Goal: Contribute content

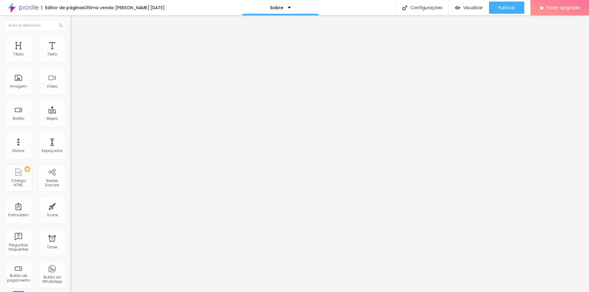
type input "16"
type input "15"
type input "14"
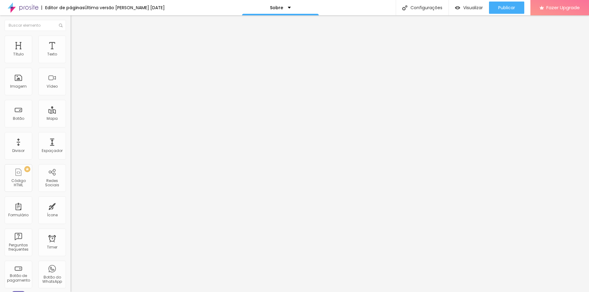
type input "14"
type input "12"
type input "11"
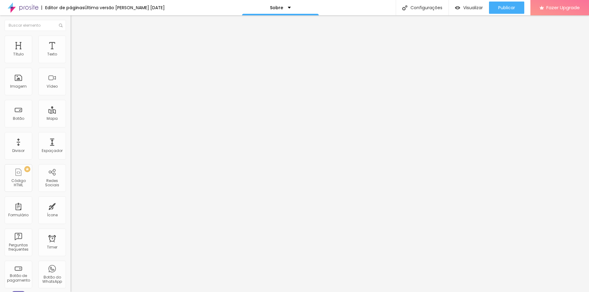
type input "10"
type input "9"
type input "10"
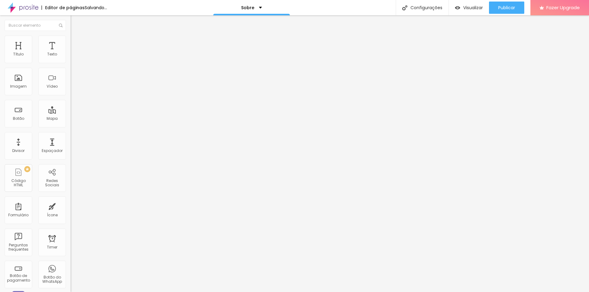
type input "10"
type input "11"
type input "12"
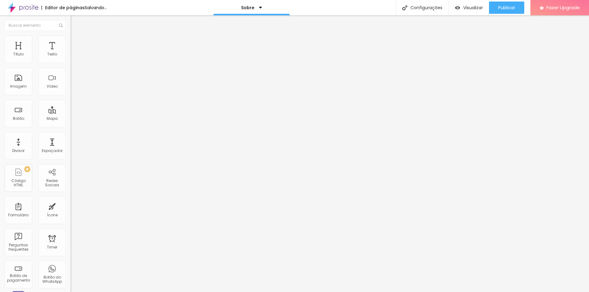
type input "13"
type input "14"
type input "16"
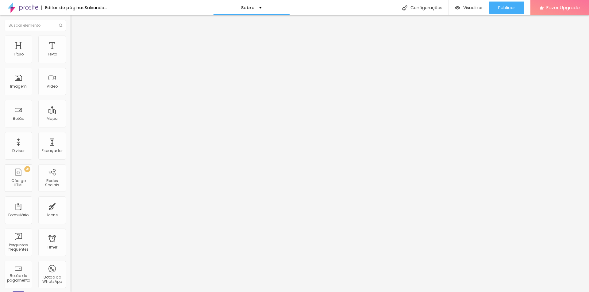
type input "16"
type input "17"
type input "18"
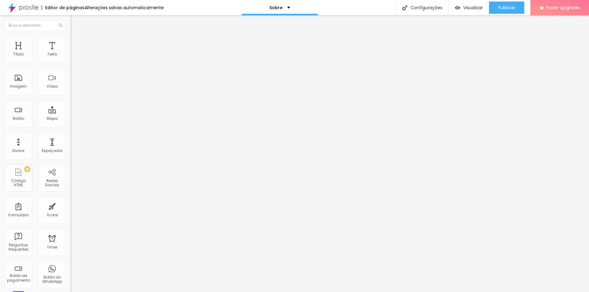
type input "19"
type input "20"
type input "21"
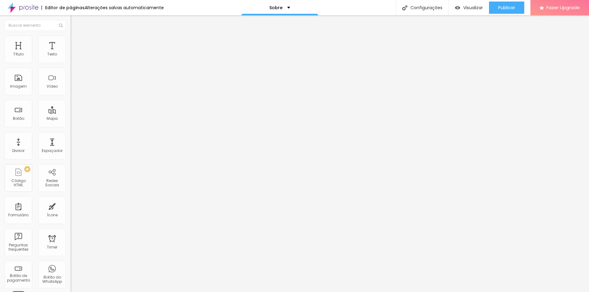
type input "21"
type input "20"
type input "19"
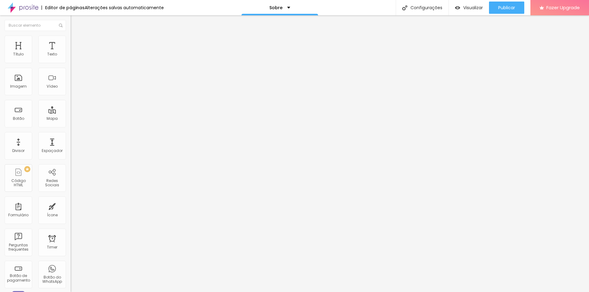
type input "18"
drag, startPoint x: 26, startPoint y: 60, endPoint x: 30, endPoint y: 63, distance: 5.2
click at [71, 113] on input "range" at bounding box center [91, 115] width 40 height 5
click at [71, 40] on li "Avançado" at bounding box center [106, 39] width 71 height 6
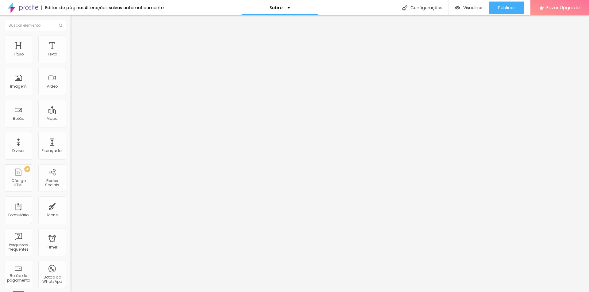
type input "33"
type input "32"
type input "31"
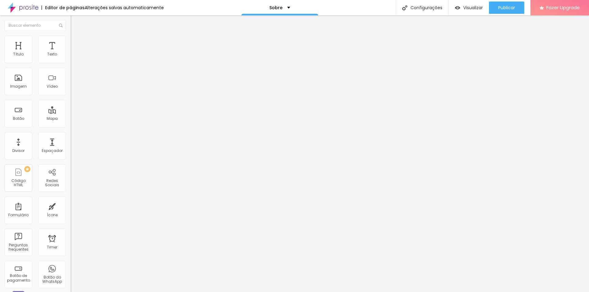
type input "31"
type input "30"
type input "26"
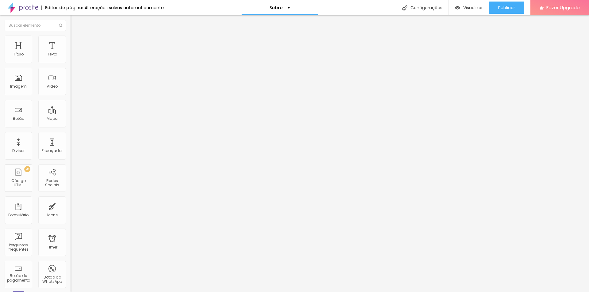
type input "24"
type input "23"
type input "20"
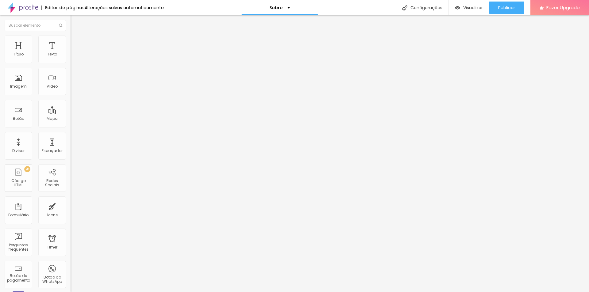
type input "20"
type input "19"
type input "18"
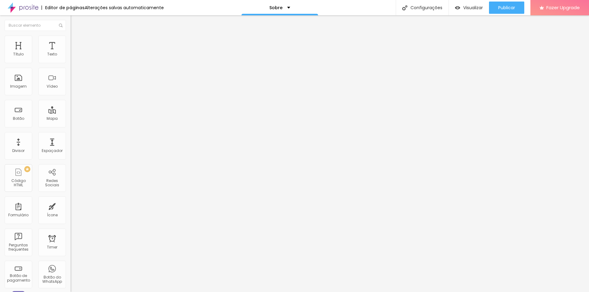
type input "17"
type input "16"
type input "15"
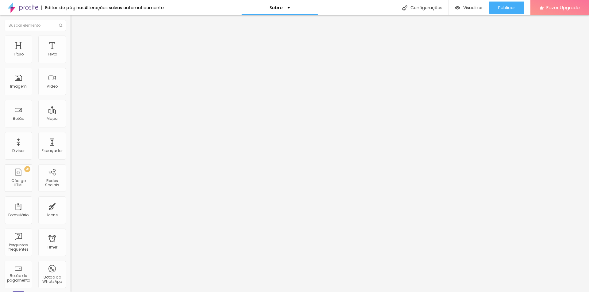
type input "15"
type input "14"
type input "13"
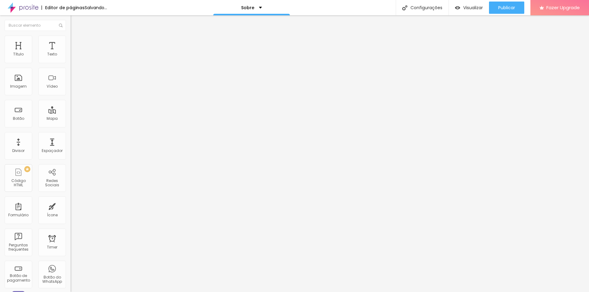
type input "11"
type input "9"
type input "7"
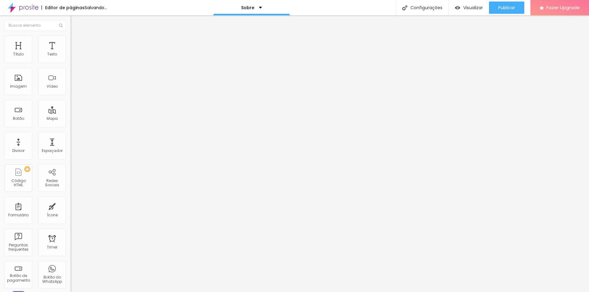
type input "7"
type input "6"
type input "5"
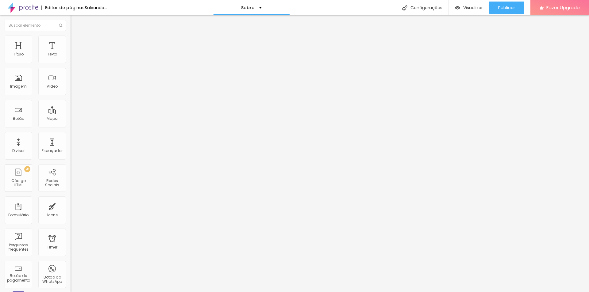
type input "3"
type input "2"
type input "1"
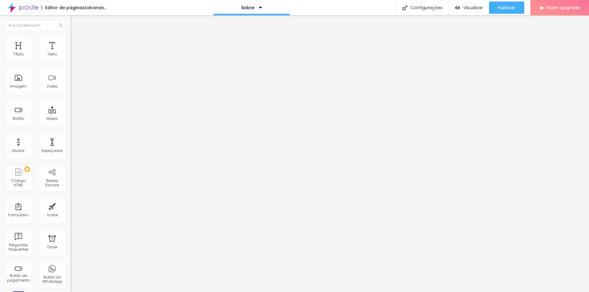
type input "1"
type input "0"
drag, startPoint x: 27, startPoint y: 60, endPoint x: 0, endPoint y: 61, distance: 26.7
type input "0"
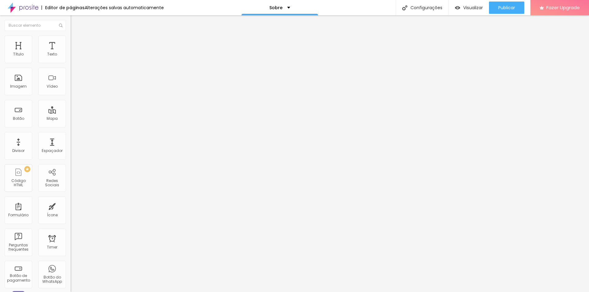
click at [71, 113] on input "range" at bounding box center [91, 115] width 40 height 5
type input "19"
type input "21"
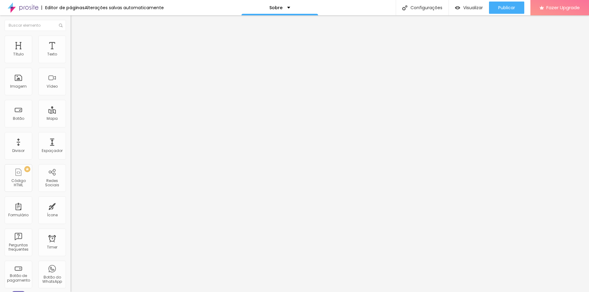
type input "27"
type input "33"
type input "40"
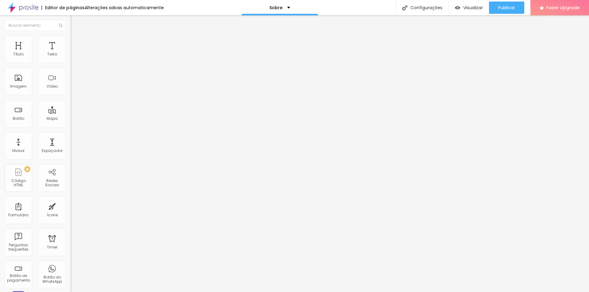
type input "40"
type input "46"
type input "50"
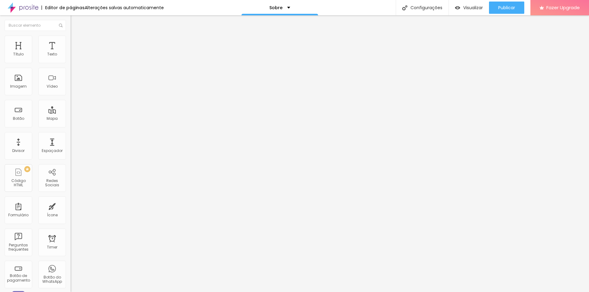
type input "57"
type input "62"
type input "65"
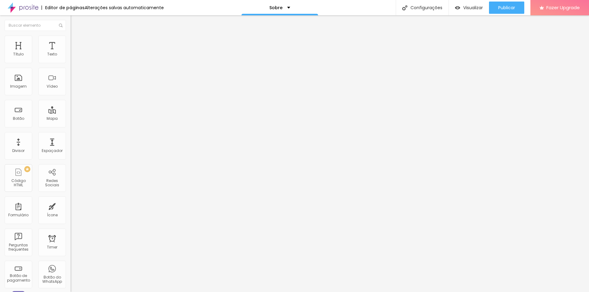
type input "65"
type input "72"
type input "77"
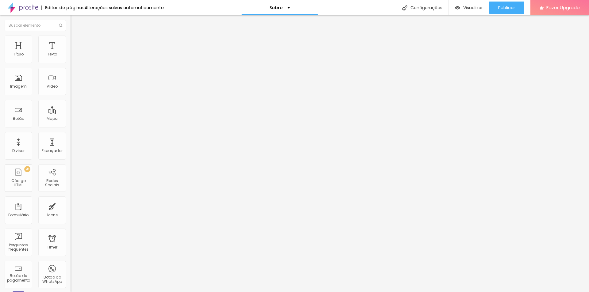
type input "81"
type input "86"
type input "89"
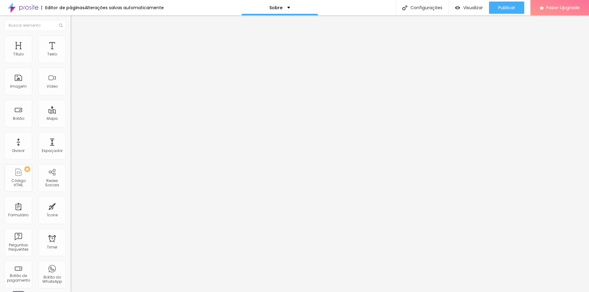
type input "89"
type input "91"
type input "94"
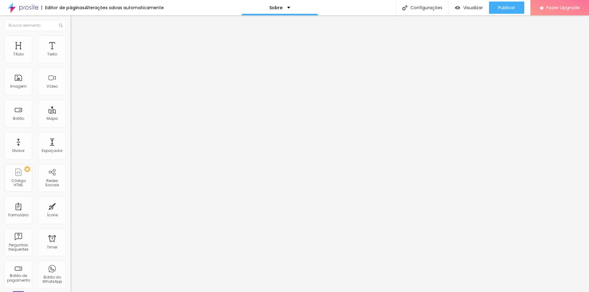
type input "95"
type input "98"
type input "99"
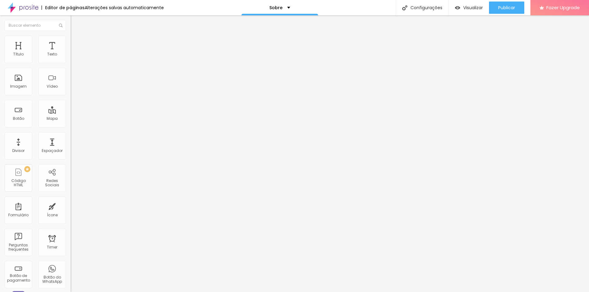
type input "99"
type input "100"
type input "95"
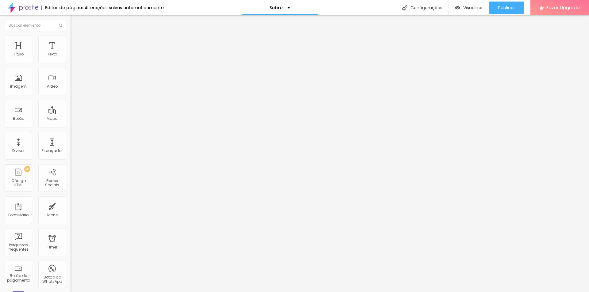
type input "86"
type input "70"
type input "56"
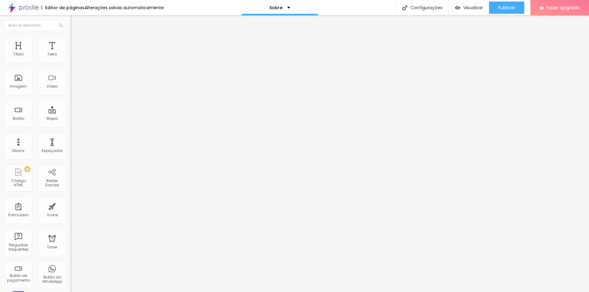
type input "56"
type input "37"
type input "21"
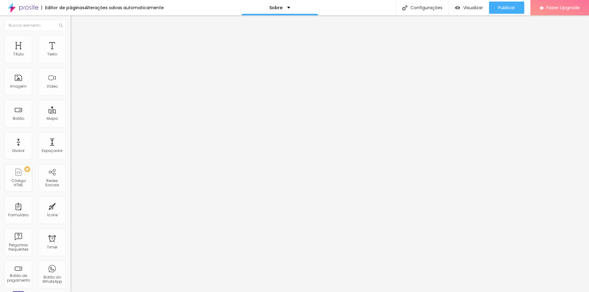
type input "4"
type input "0"
drag, startPoint x: 21, startPoint y: 71, endPoint x: 7, endPoint y: 72, distance: 13.9
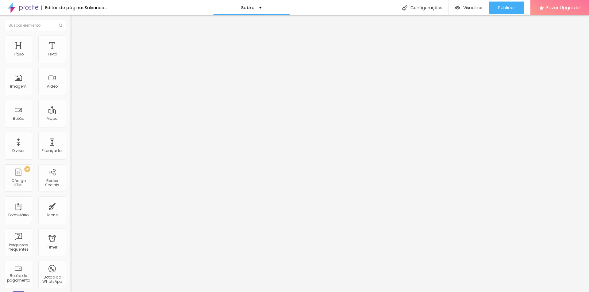
type input "0"
click at [71, 200] on input "range" at bounding box center [91, 202] width 40 height 5
click at [71, 41] on ul "Estilo Avançado" at bounding box center [106, 35] width 71 height 12
click at [71, 39] on ul "Estilo Avançado" at bounding box center [106, 35] width 71 height 12
click at [71, 35] on img at bounding box center [74, 32] width 6 height 6
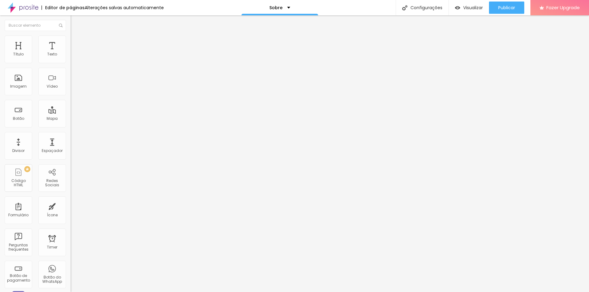
type input "1"
type input "1.1"
type input "1.2"
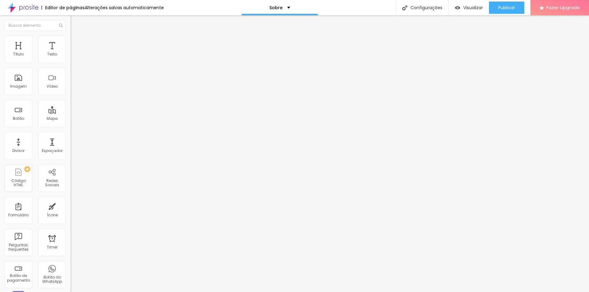
type input "1.2"
type input "1.3"
drag, startPoint x: 26, startPoint y: 83, endPoint x: 34, endPoint y: 84, distance: 7.7
type input "1.3"
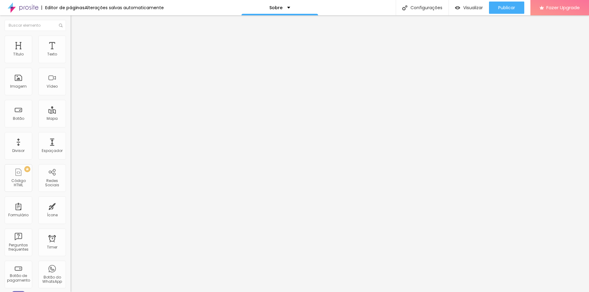
click at [71, 286] on input "range" at bounding box center [91, 288] width 40 height 5
click at [75, 24] on img "button" at bounding box center [77, 22] width 5 height 5
click at [21, 83] on div "Imagem" at bounding box center [19, 82] width 28 height 28
click at [71, 52] on div "Trocar imagem" at bounding box center [106, 50] width 71 height 4
click at [71, 53] on span "Trocar imagem" at bounding box center [87, 50] width 33 height 5
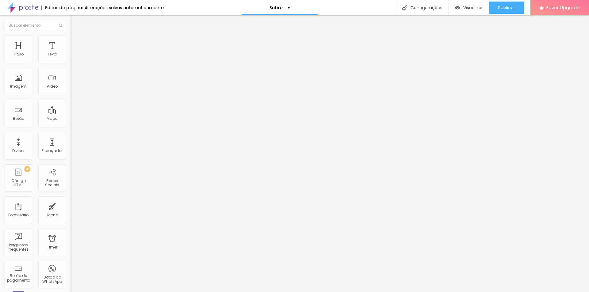
click at [71, 78] on img at bounding box center [73, 75] width 4 height 4
click at [71, 96] on span "Original" at bounding box center [78, 93] width 15 height 5
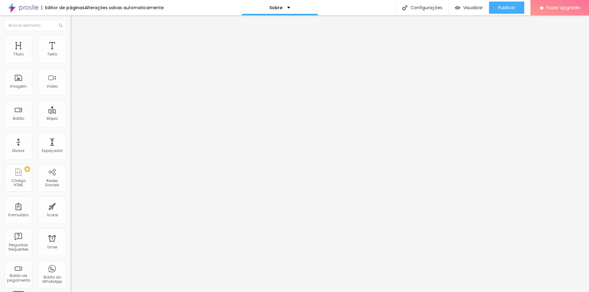
click at [71, 107] on span "Quadrado" at bounding box center [81, 104] width 20 height 5
click at [71, 103] on span "Padrão" at bounding box center [78, 100] width 14 height 5
click at [71, 99] on div "Cinema 16:9" at bounding box center [106, 97] width 71 height 4
click at [71, 112] on div "Original" at bounding box center [106, 111] width 71 height 4
click at [71, 36] on img at bounding box center [74, 39] width 6 height 6
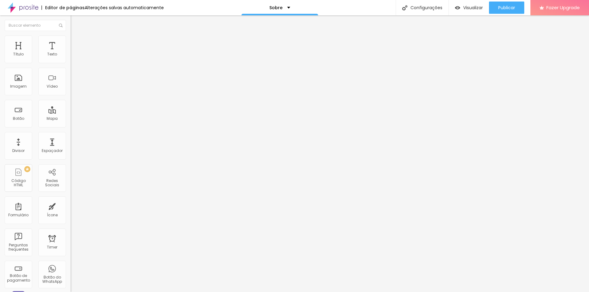
type input "55"
type input "60"
type input "65"
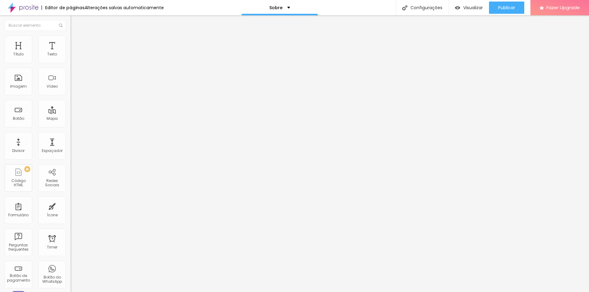
type input "65"
type input "70"
drag, startPoint x: 36, startPoint y: 65, endPoint x: 45, endPoint y: 67, distance: 9.1
type input "70"
click at [71, 63] on input "range" at bounding box center [91, 60] width 40 height 5
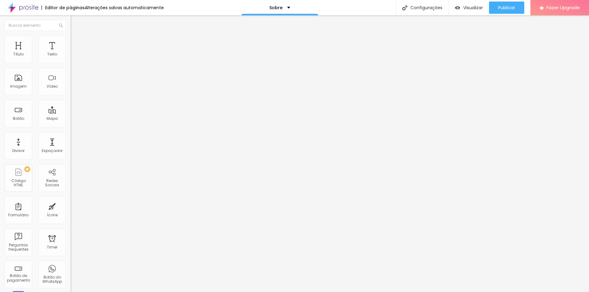
type input "80"
type input "85"
type input "90"
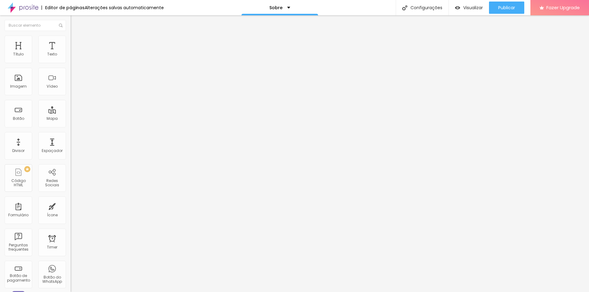
type input "90"
type input "100"
drag, startPoint x: 50, startPoint y: 66, endPoint x: 74, endPoint y: 66, distance: 24.2
type input "100"
click at [74, 63] on input "range" at bounding box center [91, 60] width 40 height 5
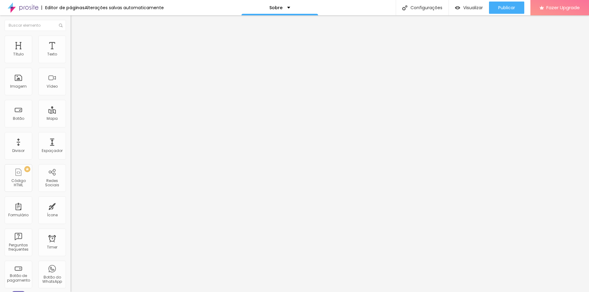
click at [76, 43] on span "Avançado" at bounding box center [86, 45] width 20 height 5
type input "24"
type input "21"
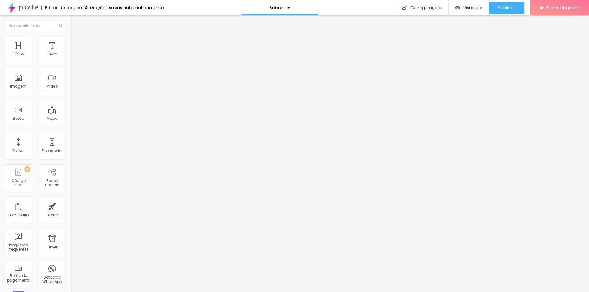
type input "16"
type input "11"
type input "2"
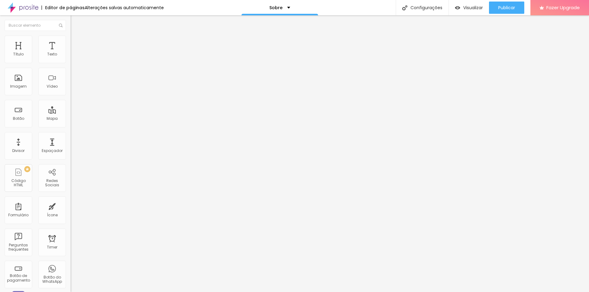
type input "2"
type input "0"
type input "3"
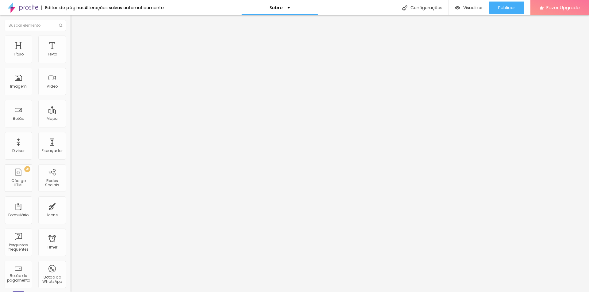
type input "24"
type input "35"
type input "41"
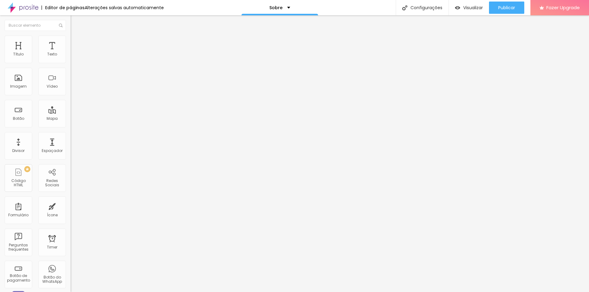
type input "41"
type input "44"
type input "39"
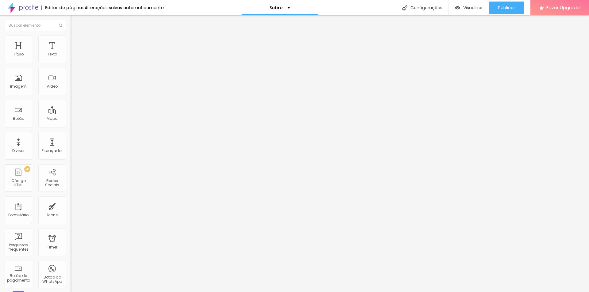
type input "28"
drag, startPoint x: 23, startPoint y: 61, endPoint x: 2, endPoint y: 63, distance: 20.9
click at [71, 119] on input "range" at bounding box center [91, 121] width 40 height 5
click at [71, 24] on button "Editar Imagem" at bounding box center [106, 22] width 71 height 14
click at [49, 56] on div "Texto" at bounding box center [52, 54] width 10 height 4
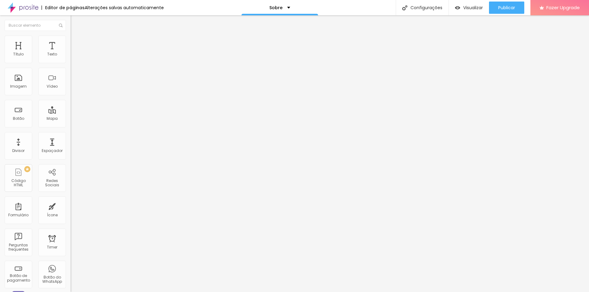
drag, startPoint x: 19, startPoint y: 59, endPoint x: 57, endPoint y: 66, distance: 38.4
click at [71, 113] on input "range" at bounding box center [91, 115] width 40 height 5
drag, startPoint x: 21, startPoint y: 71, endPoint x: 13, endPoint y: 71, distance: 8.0
click at [71, 200] on input "range" at bounding box center [91, 202] width 40 height 5
click at [76, 42] on span "Avançado" at bounding box center [86, 39] width 20 height 5
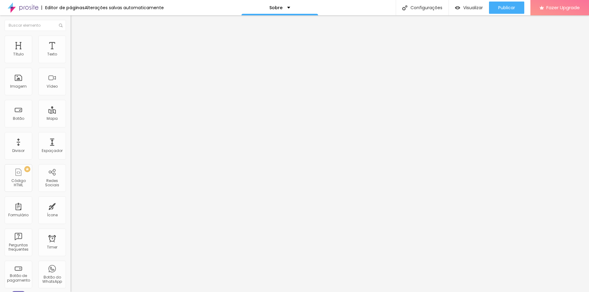
click at [75, 23] on img "button" at bounding box center [77, 22] width 5 height 5
click at [18, 112] on div "Botão" at bounding box center [19, 114] width 28 height 28
click at [49, 180] on div "Redes Sociais" at bounding box center [52, 183] width 24 height 9
click at [53, 181] on div "Redes Sociais" at bounding box center [52, 183] width 24 height 9
click at [511, 8] on span "Publicar" at bounding box center [506, 7] width 17 height 5
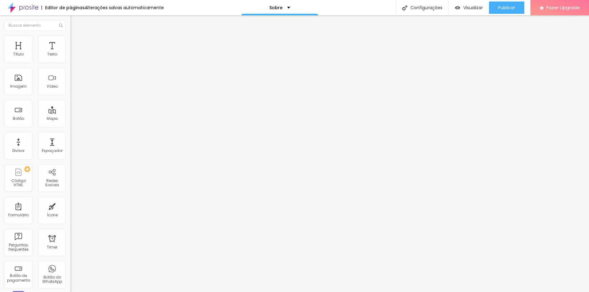
click at [7, 8] on div at bounding box center [20, 7] width 40 height 15
